Goal: Task Accomplishment & Management: Manage account settings

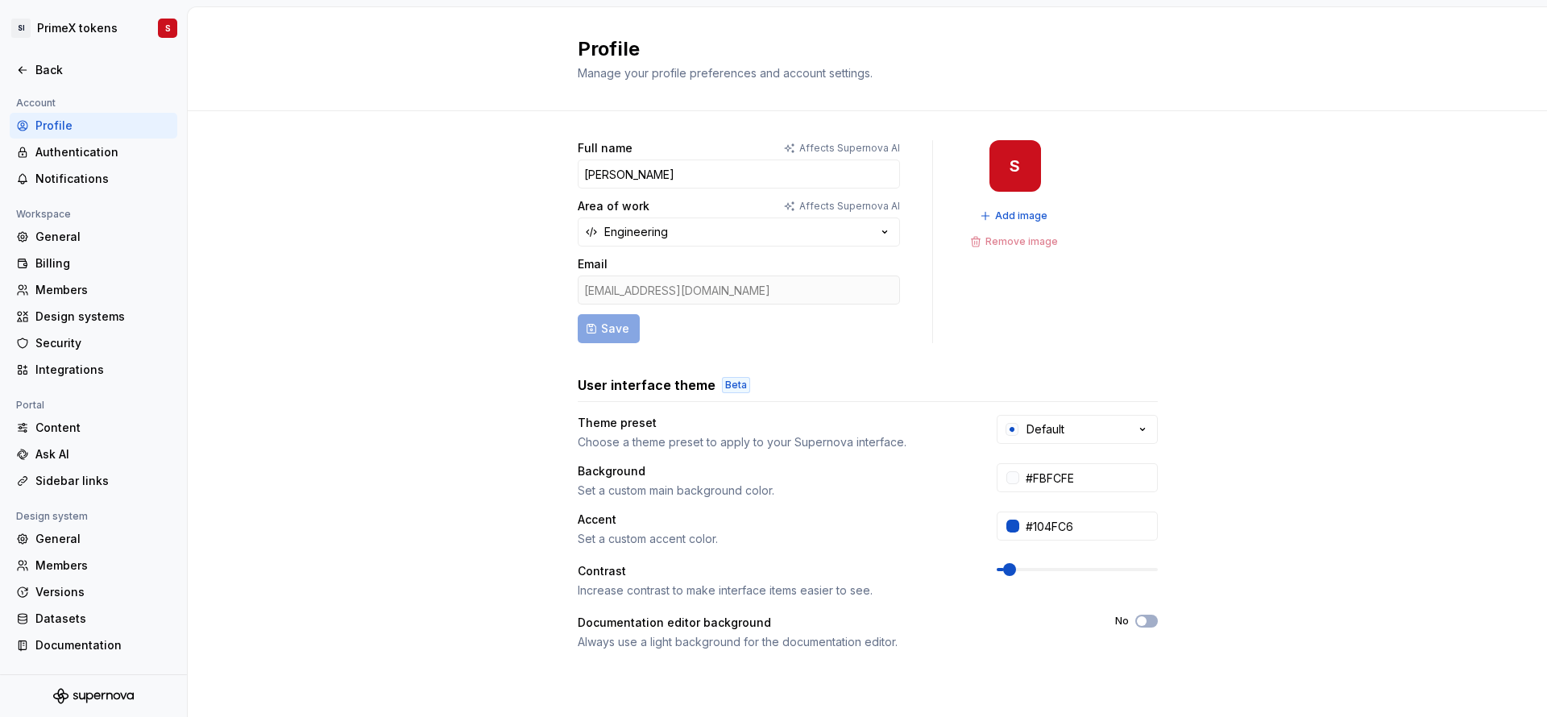
click at [1212, 306] on div "Full name Affects Supernova AI [PERSON_NAME] Area of work Affects Supernova AI …" at bounding box center [867, 517] width 1359 height 812
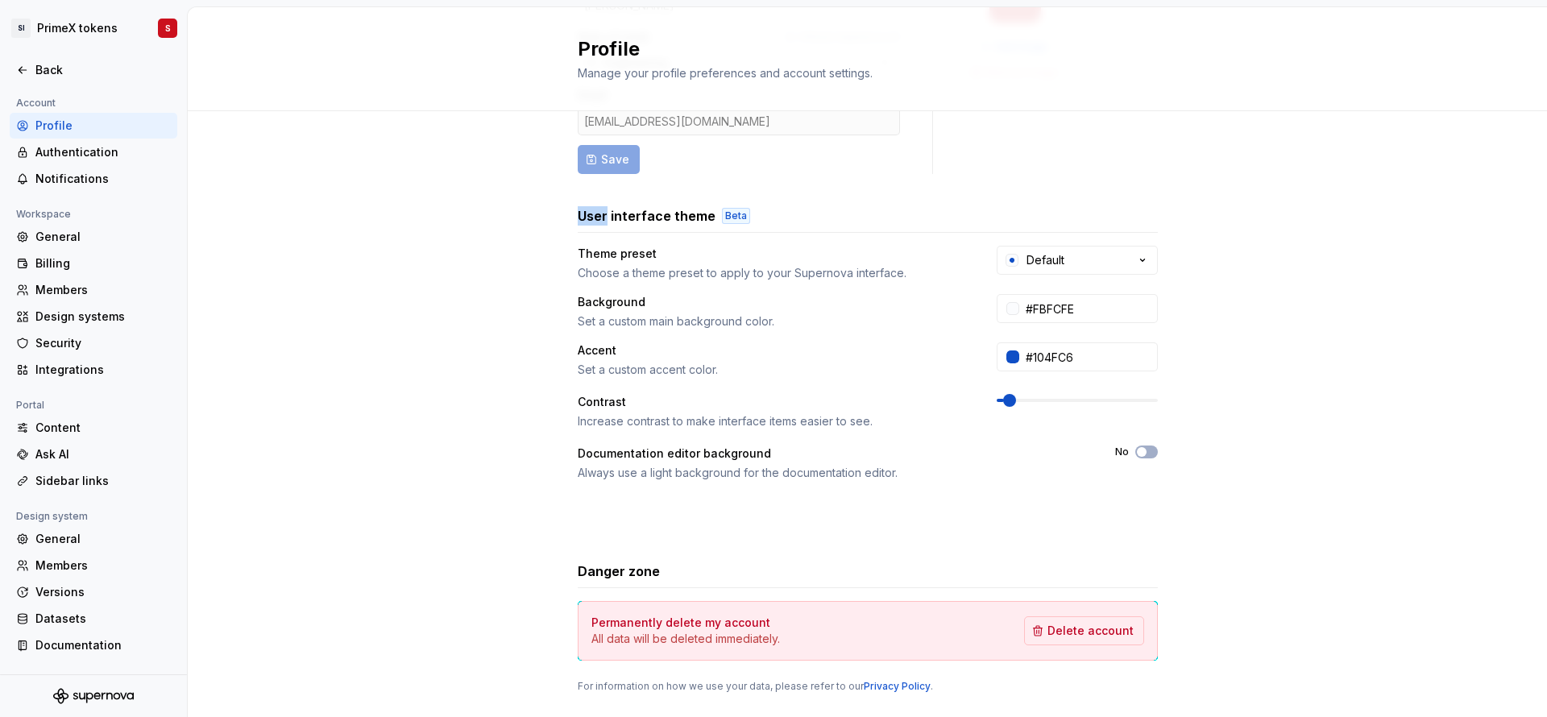
scroll to position [206, 0]
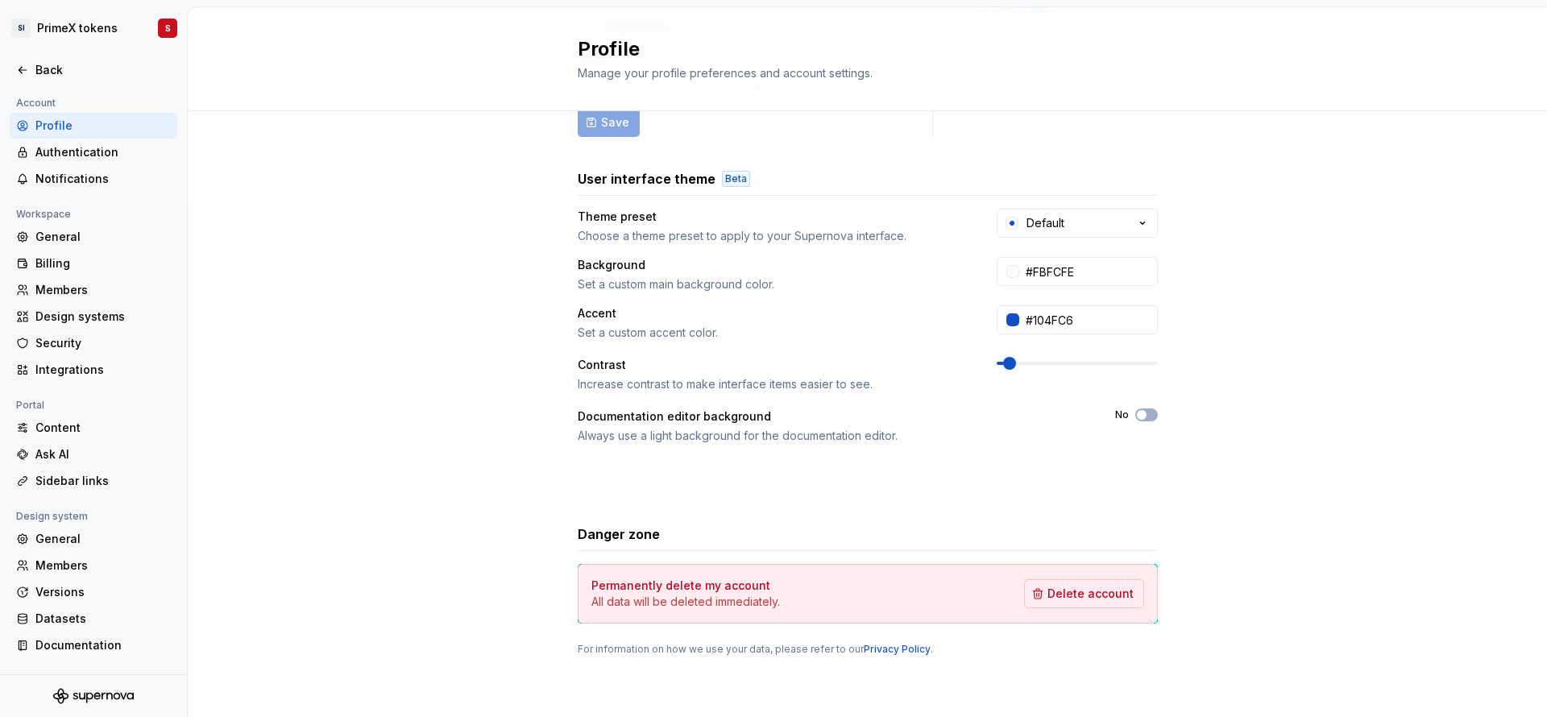
click at [578, 144] on div "Full name Affects Supernova AI [PERSON_NAME] Area of work Affects Supernova AI …" at bounding box center [868, 295] width 580 height 722
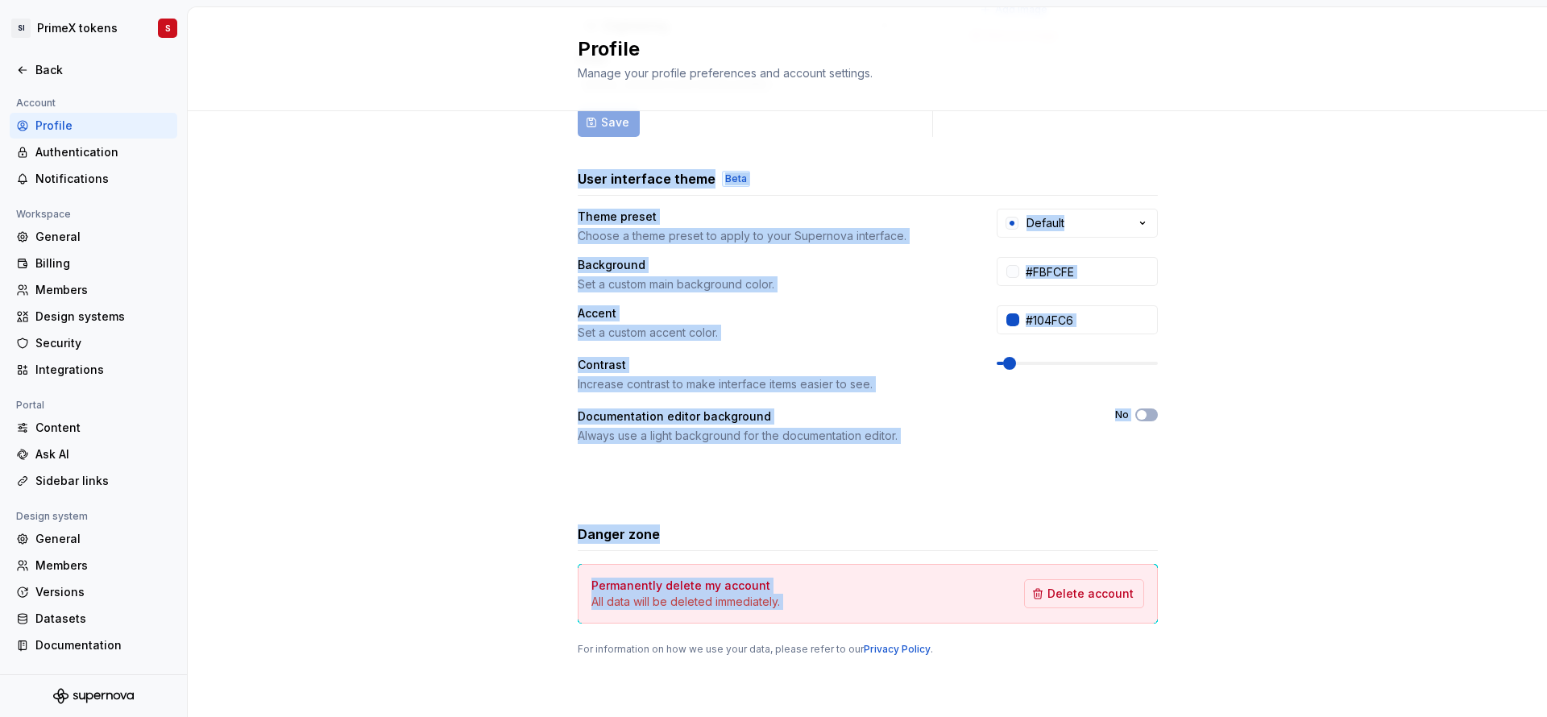
drag, startPoint x: 565, startPoint y: 171, endPoint x: 1185, endPoint y: 622, distance: 767.0
click at [1185, 622] on div "Full name Affects Supernova AI [PERSON_NAME] Area of work Affects Supernova AI …" at bounding box center [867, 311] width 1359 height 812
click at [1303, 443] on div "Full name Affects Supernova AI [PERSON_NAME] Area of work Affects Supernova AI …" at bounding box center [867, 311] width 1359 height 812
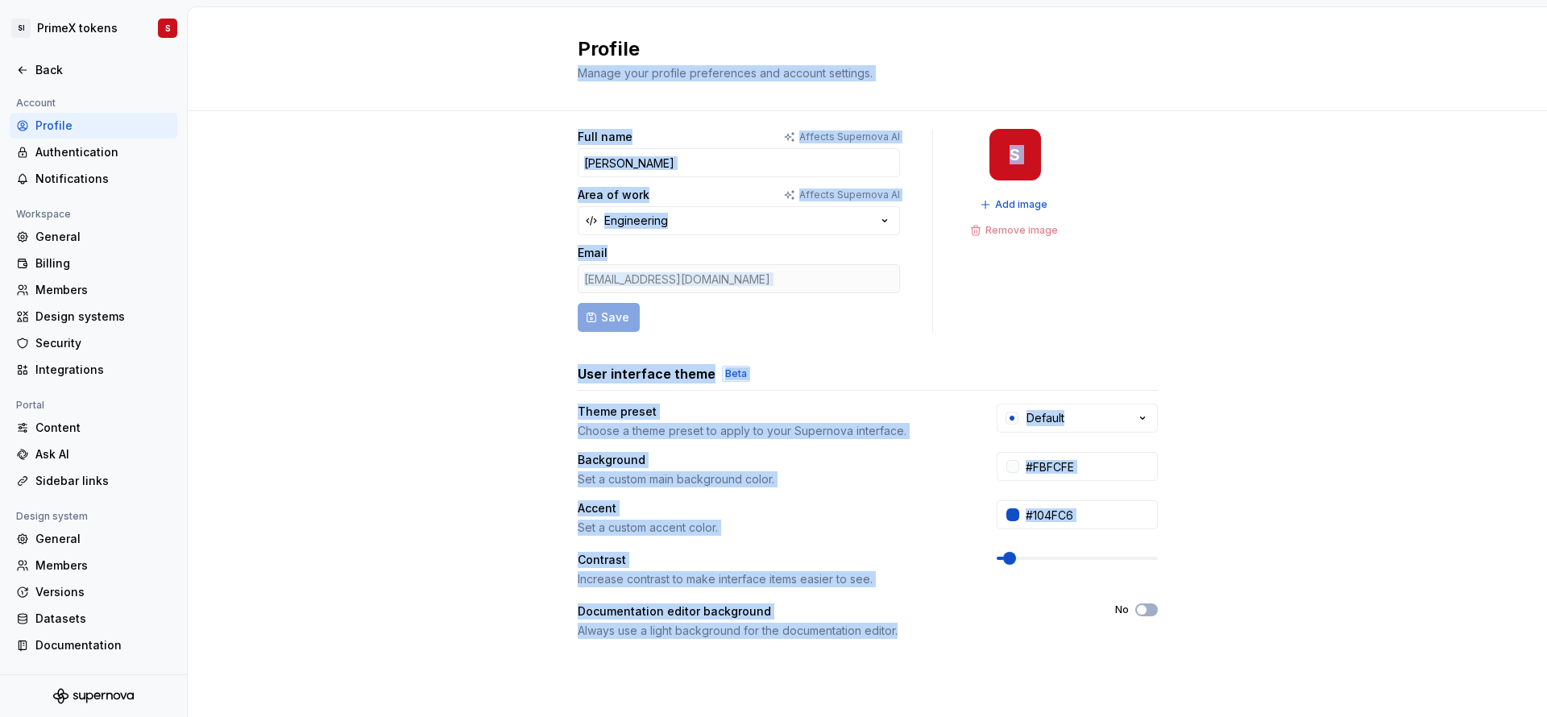
scroll to position [0, 0]
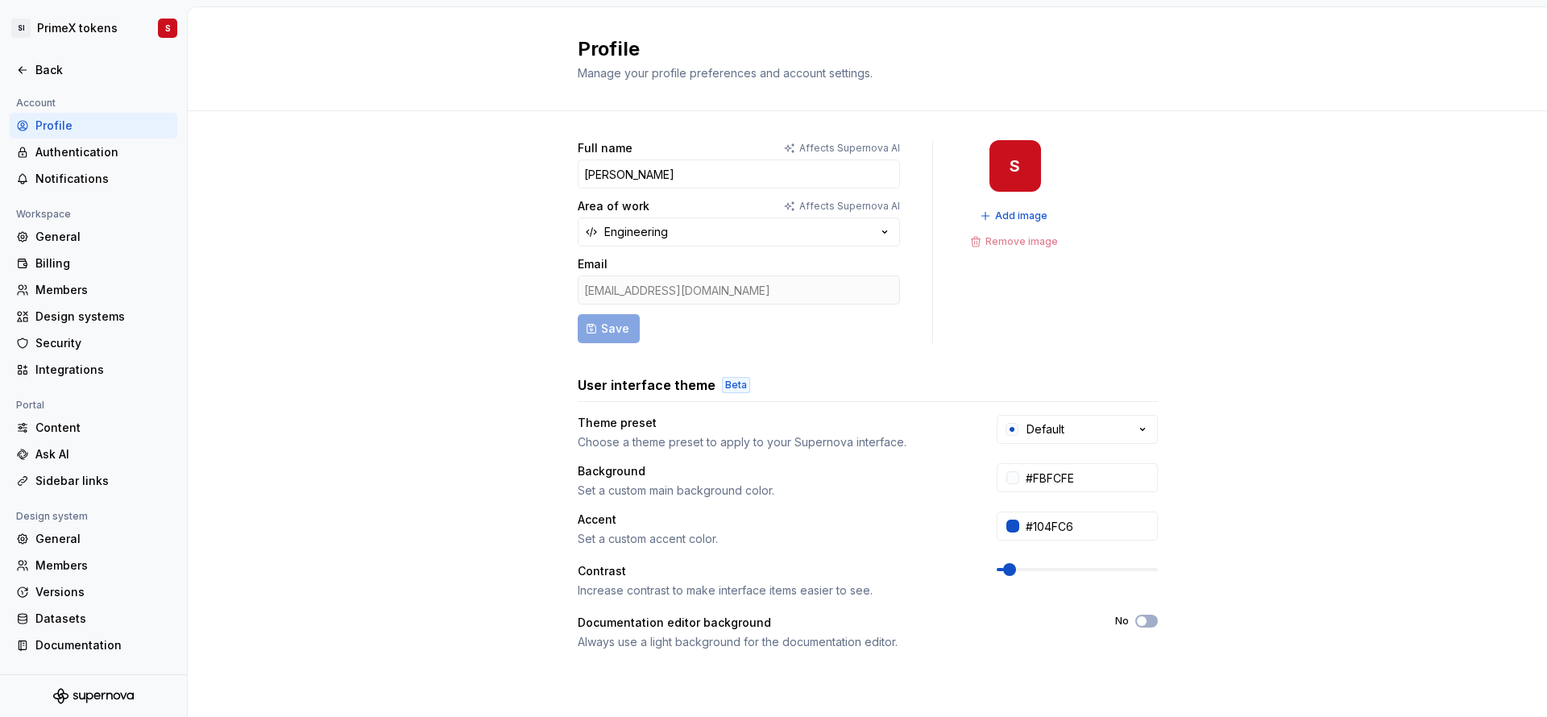
click at [1038, 64] on div "Profile Manage your profile preferences and account settings." at bounding box center [858, 58] width 561 height 45
drag, startPoint x: 571, startPoint y: 70, endPoint x: 690, endPoint y: -106, distance: 211.8
click at [690, 0] on html "SI PrimeX tokens S Back Account Profile Authentication Notifications Workspace …" at bounding box center [773, 358] width 1547 height 717
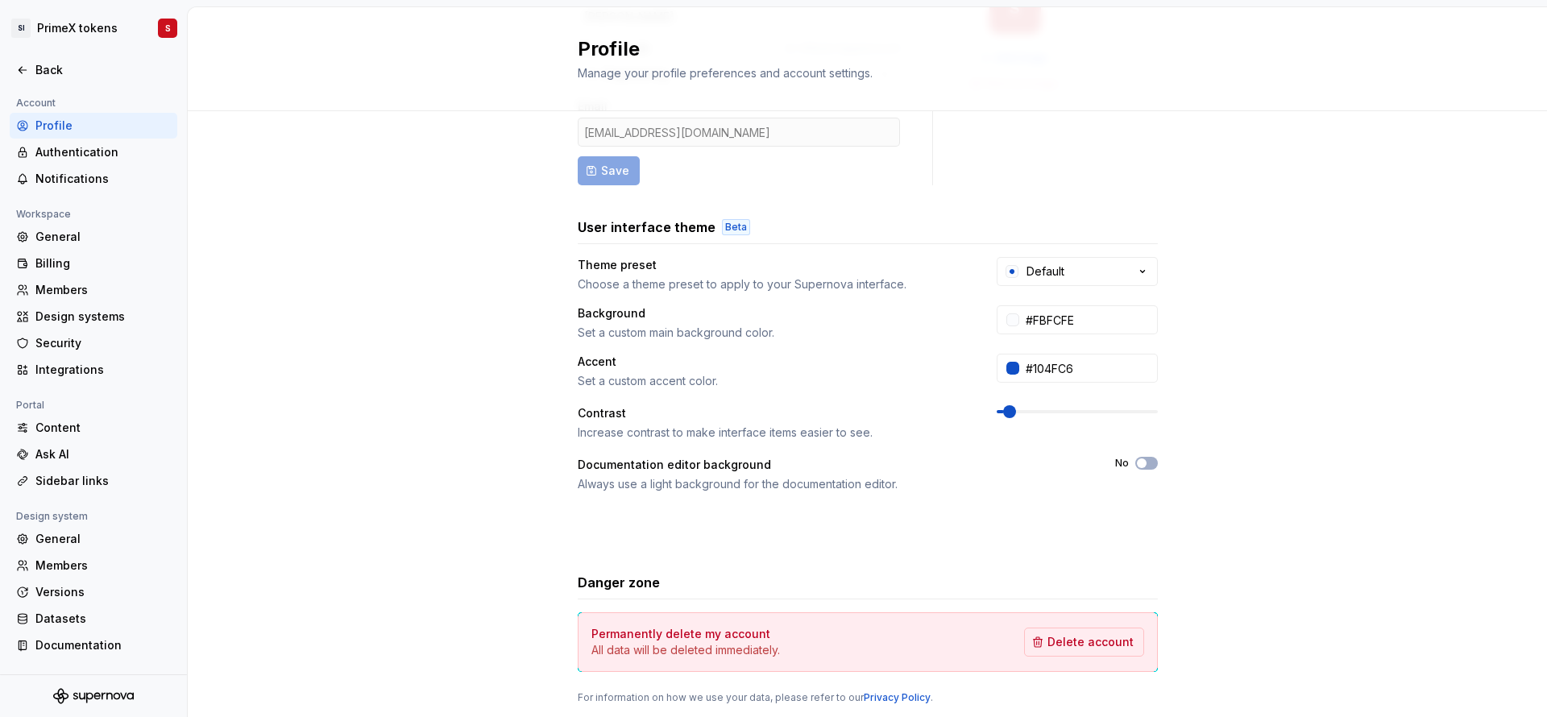
scroll to position [206, 0]
